Goal: Task Accomplishment & Management: Use online tool/utility

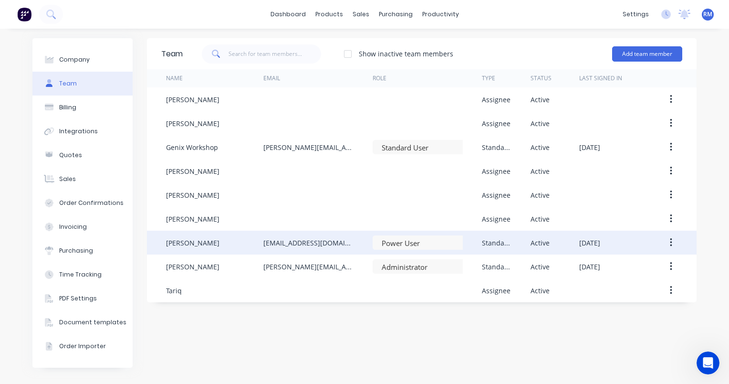
click at [218, 244] on div "Luke Wilson" at bounding box center [214, 243] width 97 height 24
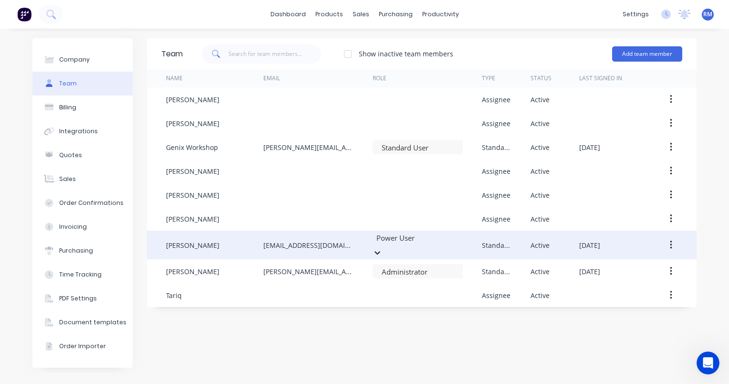
click at [418, 244] on div at bounding box center [444, 238] width 137 height 12
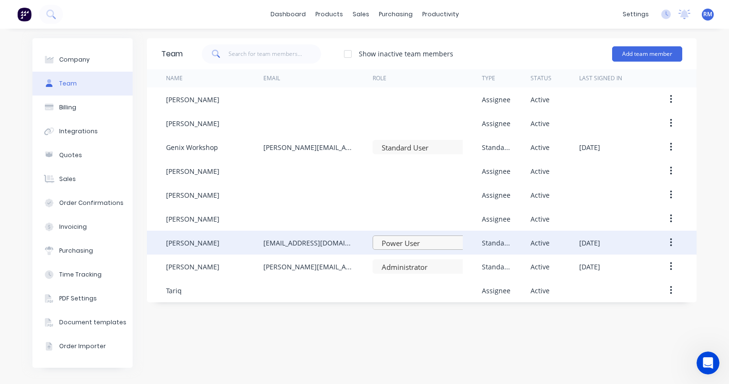
click at [439, 245] on div at bounding box center [421, 243] width 81 height 12
click at [433, 242] on div at bounding box center [421, 243] width 81 height 12
click at [432, 245] on div at bounding box center [421, 243] width 81 height 12
click at [388, 48] on div "Sales Orders" at bounding box center [396, 46] width 39 height 9
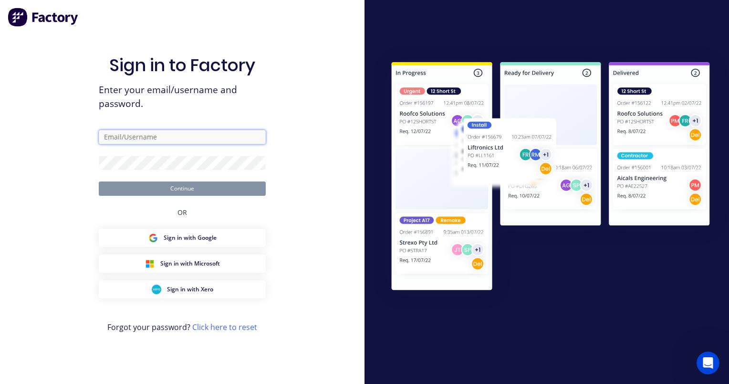
type input "[PERSON_NAME]"
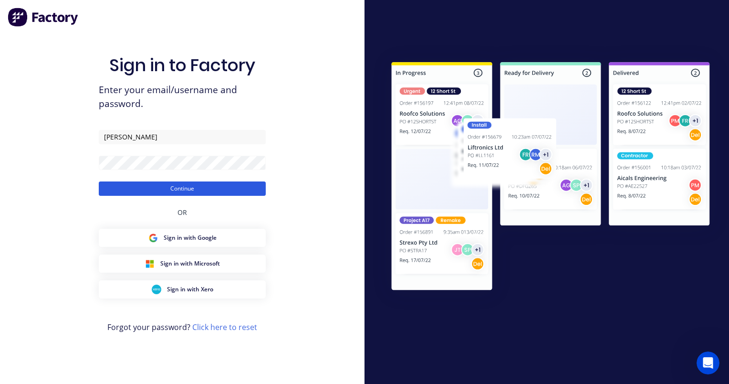
click at [179, 190] on button "Continue" at bounding box center [182, 188] width 167 height 14
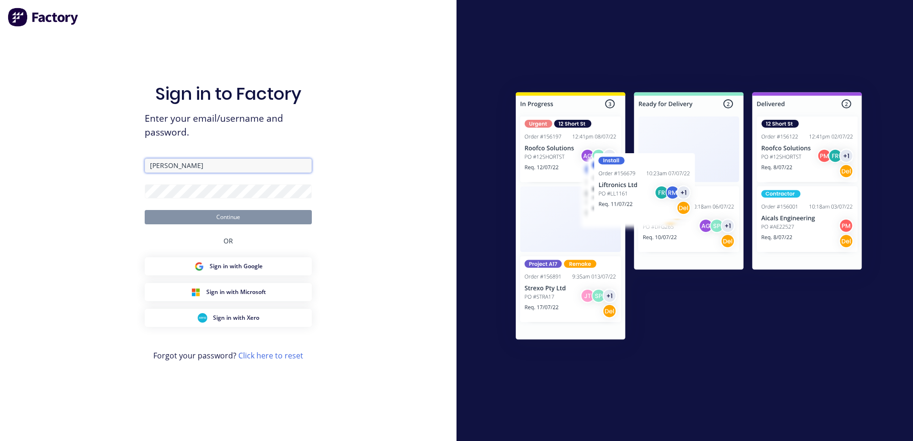
click at [186, 168] on input "[PERSON_NAME]" at bounding box center [228, 165] width 167 height 14
type input "[PERSON_NAME][EMAIL_ADDRESS][DOMAIN_NAME]"
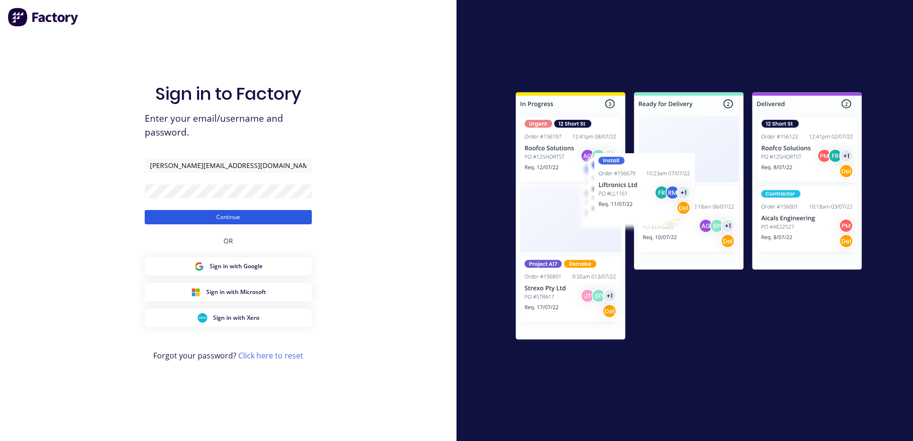
drag, startPoint x: 215, startPoint y: 217, endPoint x: 210, endPoint y: 221, distance: 6.1
click at [215, 218] on button "Continue" at bounding box center [228, 217] width 167 height 14
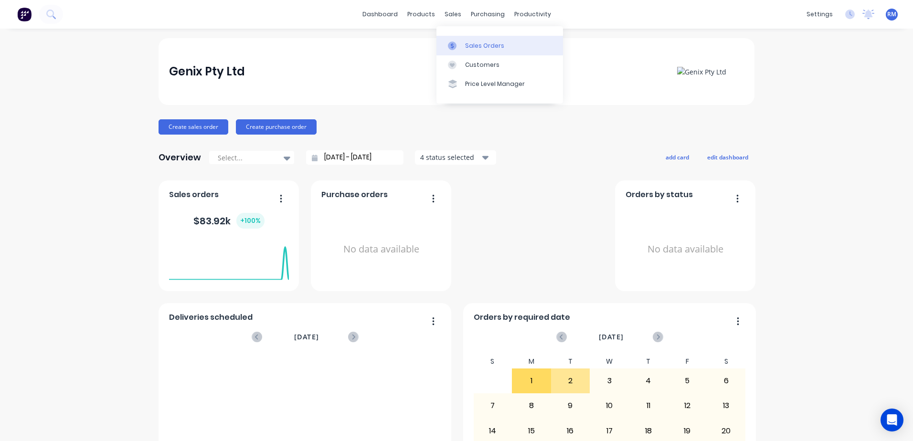
click at [481, 46] on div "Sales Orders" at bounding box center [484, 46] width 39 height 9
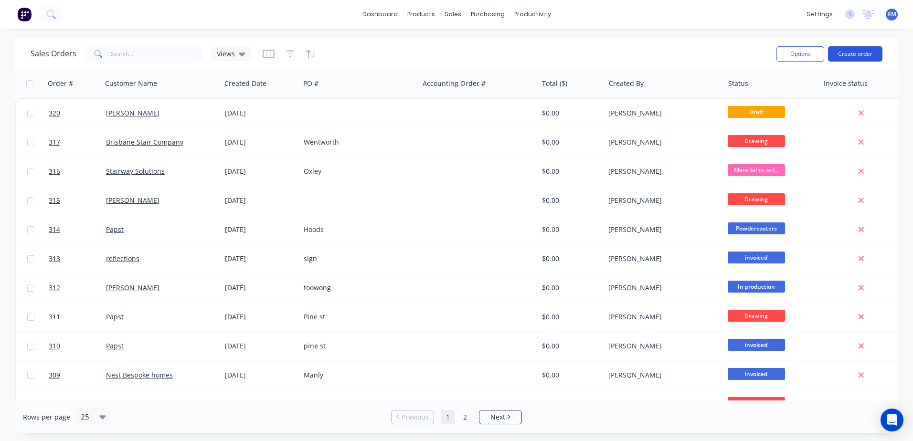
click at [846, 50] on button "Create order" at bounding box center [855, 53] width 54 height 15
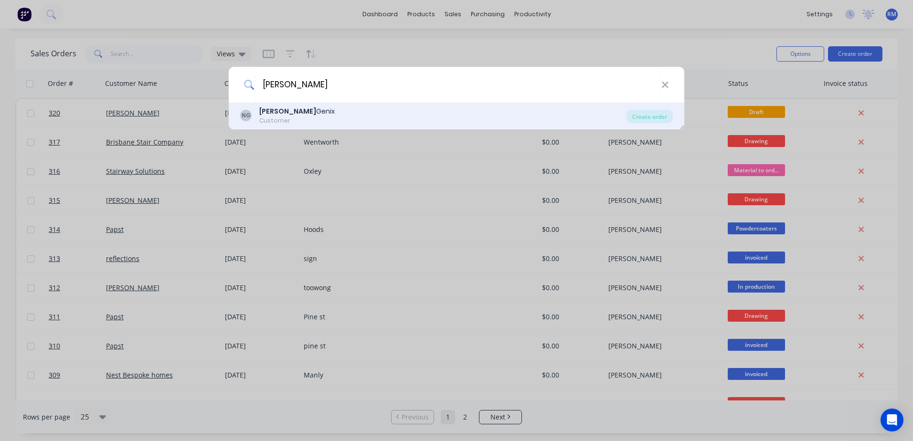
type input "nick"
click at [297, 119] on div "NG Nick Genix Customer" at bounding box center [433, 115] width 386 height 19
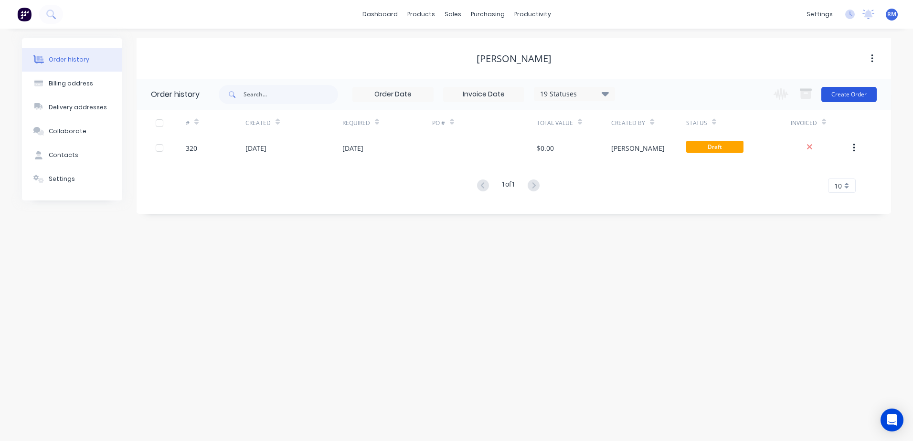
click at [858, 93] on button "Create Order" at bounding box center [848, 94] width 55 height 15
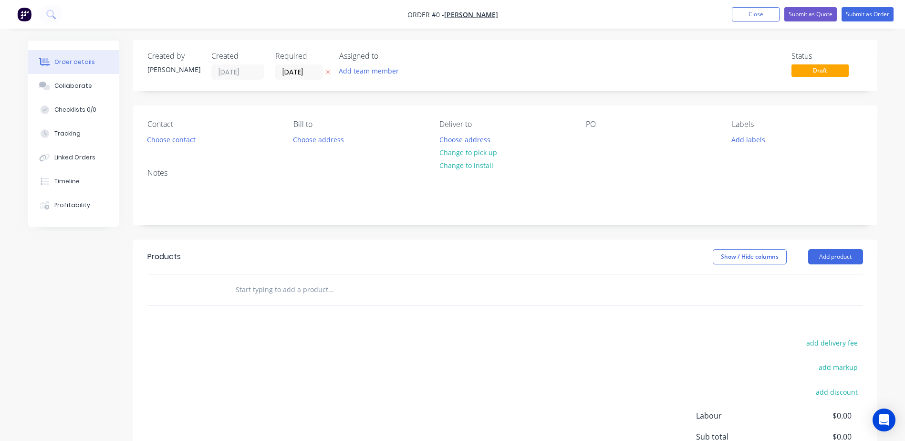
scroll to position [95, 0]
